Goal: Find specific page/section: Find specific page/section

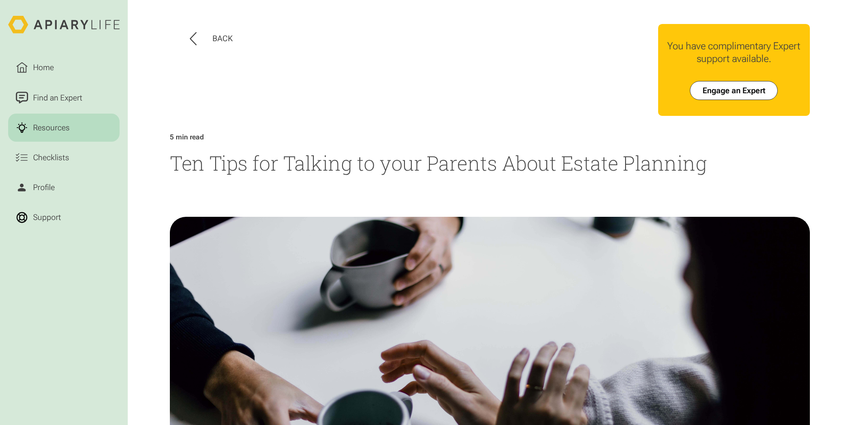
scroll to position [589, 0]
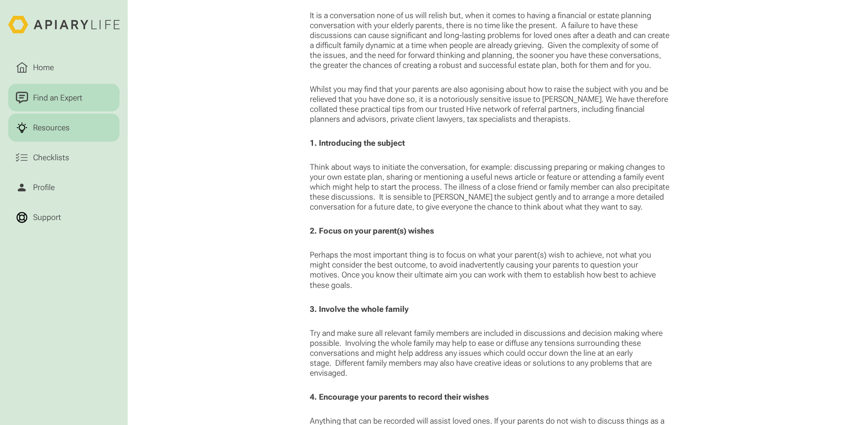
click at [45, 96] on div "Find an Expert" at bounding box center [57, 97] width 53 height 12
